Goal: Share content: Share content

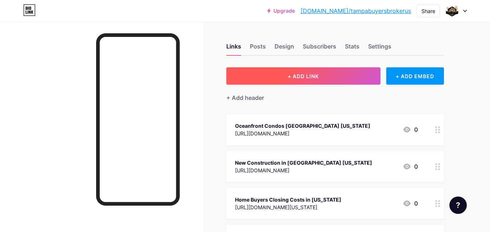
click at [335, 78] on button "+ ADD LINK" at bounding box center [303, 75] width 154 height 17
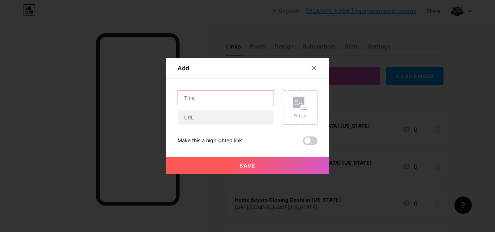
click at [226, 103] on input "text" at bounding box center [226, 98] width 96 height 15
click at [223, 95] on input "text" at bounding box center [226, 98] width 96 height 15
paste input "New Home Construction Bradenton Fl"
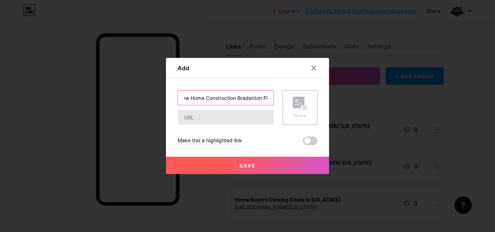
type input "New Home Construction Bradenton Fl"
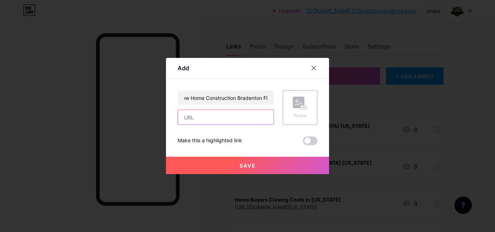
scroll to position [0, 0]
drag, startPoint x: 213, startPoint y: 119, endPoint x: 208, endPoint y: 110, distance: 9.9
click at [213, 119] on input "text" at bounding box center [226, 117] width 96 height 15
click at [194, 115] on input "text" at bounding box center [226, 117] width 96 height 15
paste input "[URL][DOMAIN_NAME]"
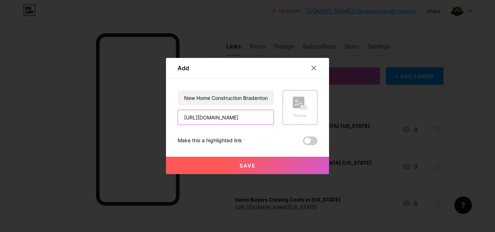
scroll to position [0, 87]
type input "[URL][DOMAIN_NAME]"
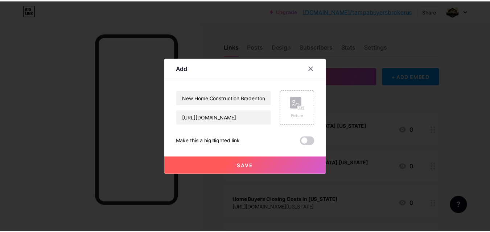
scroll to position [0, 0]
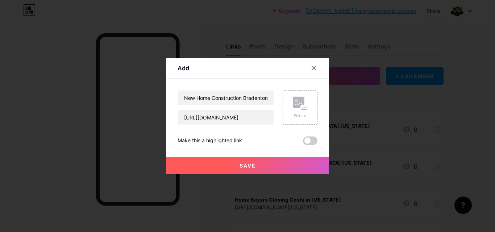
click at [250, 165] on span "Save" at bounding box center [248, 166] width 16 height 6
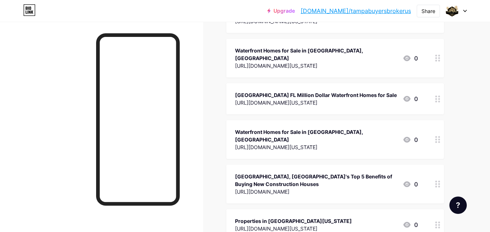
scroll to position [3625, 0]
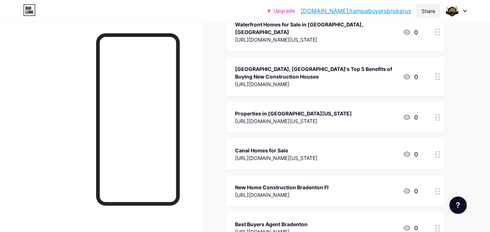
click at [429, 11] on div "Share" at bounding box center [428, 11] width 14 height 8
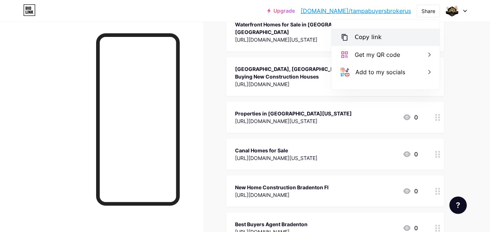
click at [355, 40] on div "Copy link" at bounding box center [368, 37] width 27 height 9
